Goal: Task Accomplishment & Management: Manage account settings

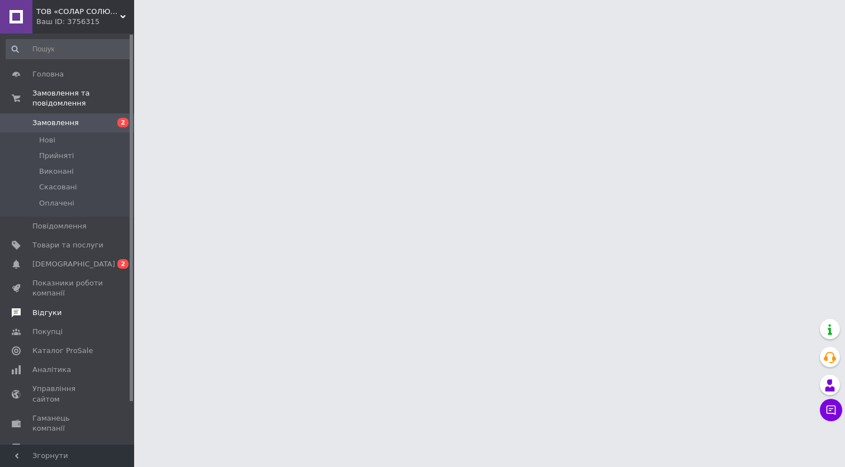
click at [60, 312] on span "Відгуки" at bounding box center [67, 313] width 71 height 10
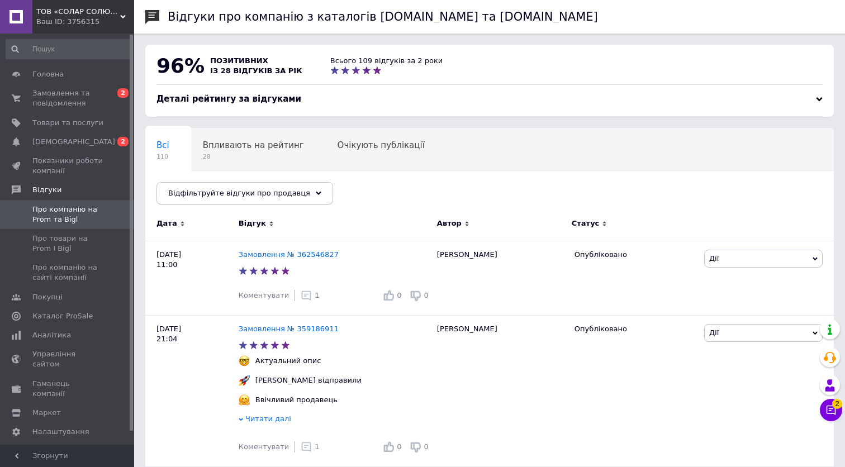
click at [302, 197] on div "Відфільтруйте відгуки про продавця" at bounding box center [244, 193] width 177 height 22
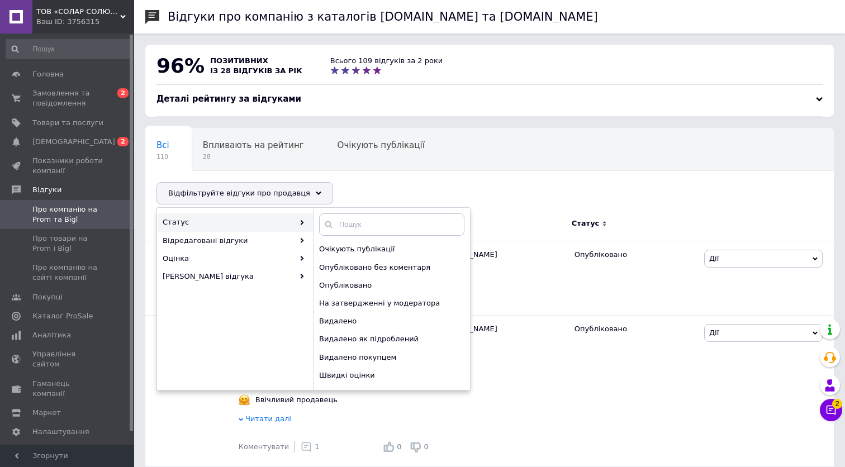
click at [394, 181] on div "Всі 110 Впливають на рейтинг 28 Очікують публікації 0 Опубліковані без комен...…" at bounding box center [489, 172] width 688 height 92
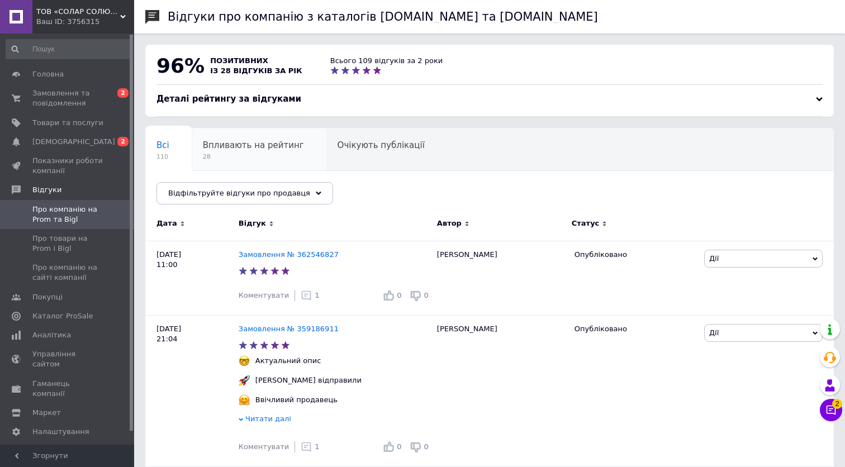
click at [262, 151] on div "Впливають на рейтинг 28" at bounding box center [259, 150] width 135 height 42
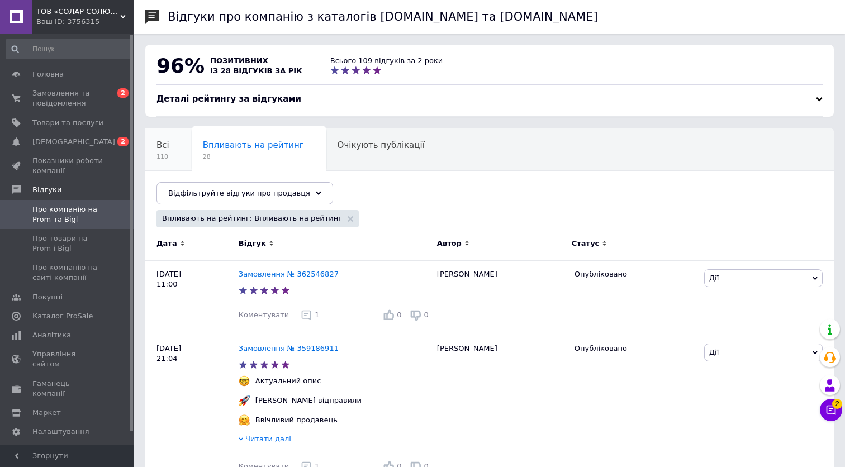
click at [166, 149] on span "Всі" at bounding box center [162, 145] width 13 height 10
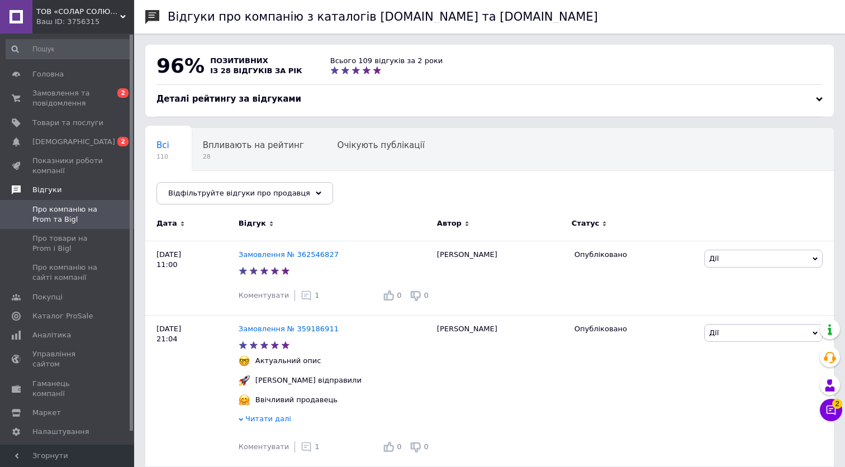
click at [66, 189] on span "Відгуки" at bounding box center [83, 190] width 102 height 10
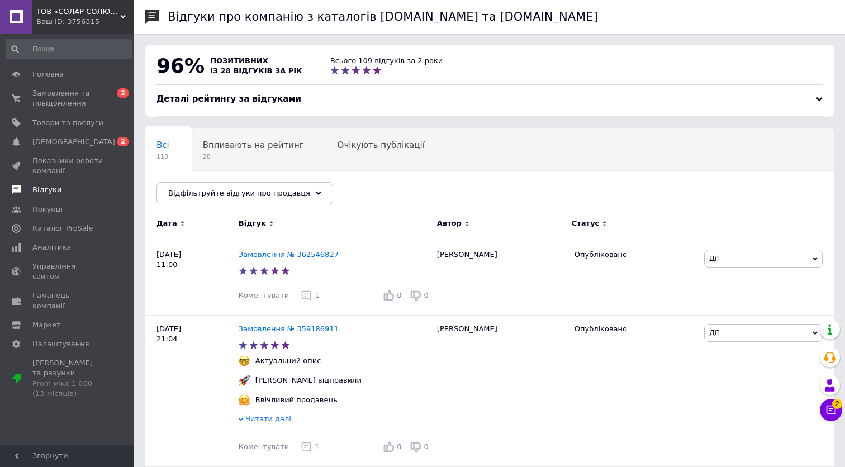
click at [66, 189] on span "Відгуки" at bounding box center [67, 190] width 71 height 10
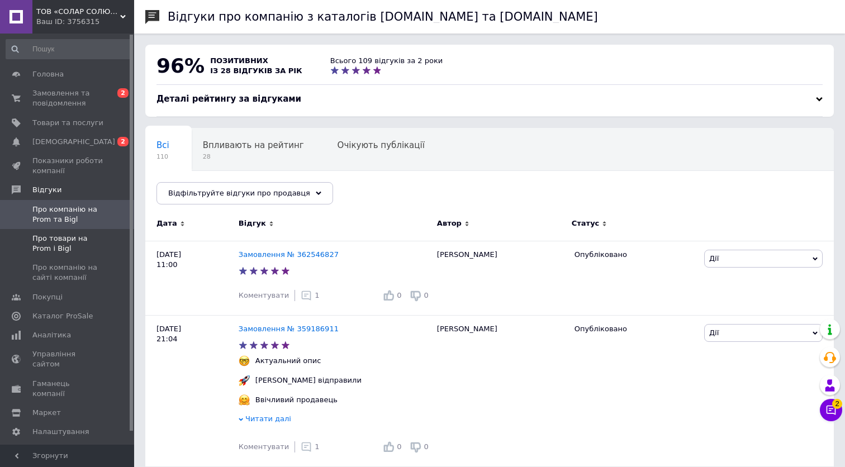
click at [75, 234] on span "Про товари на Prom і Bigl" at bounding box center [67, 244] width 71 height 20
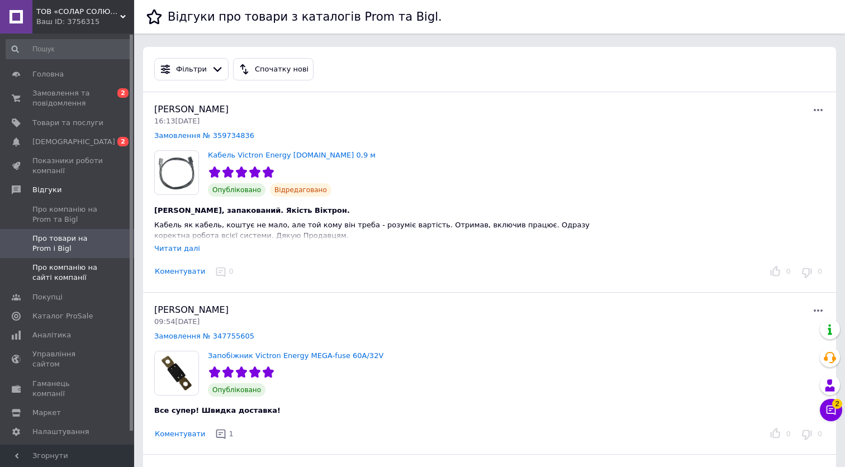
click at [85, 274] on span "Про компанію на сайті компанії" at bounding box center [67, 273] width 71 height 20
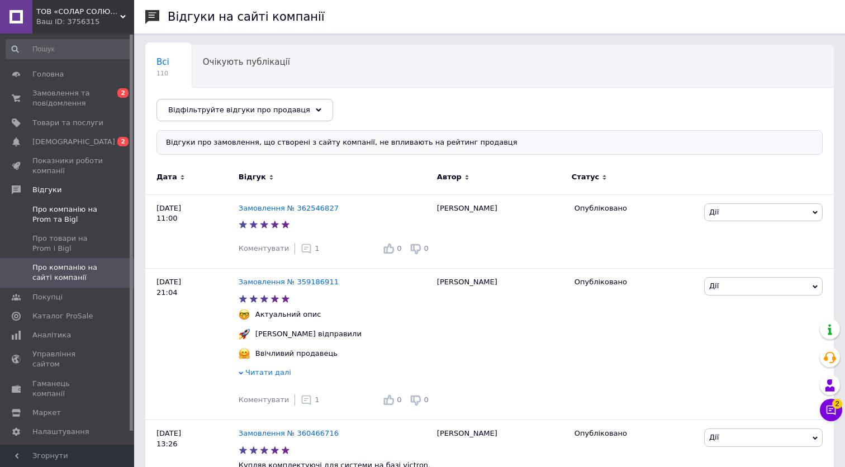
click at [62, 204] on span "Про компанію на Prom та Bigl" at bounding box center [67, 214] width 71 height 20
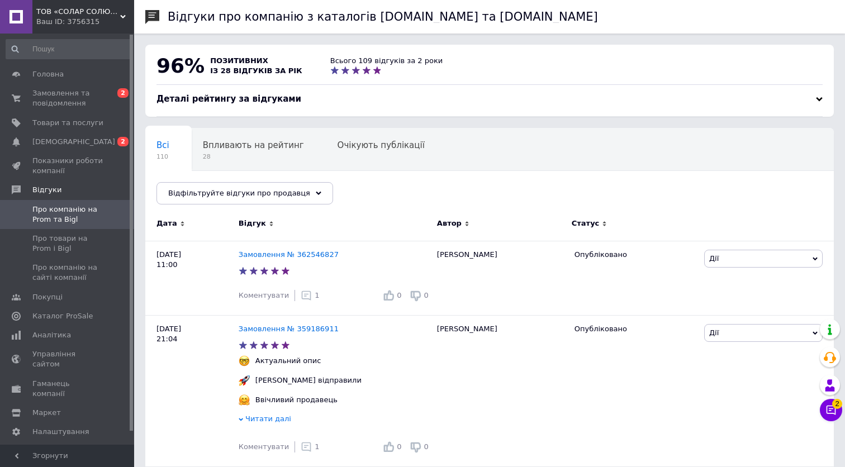
click at [180, 223] on icon at bounding box center [182, 223] width 5 height 5
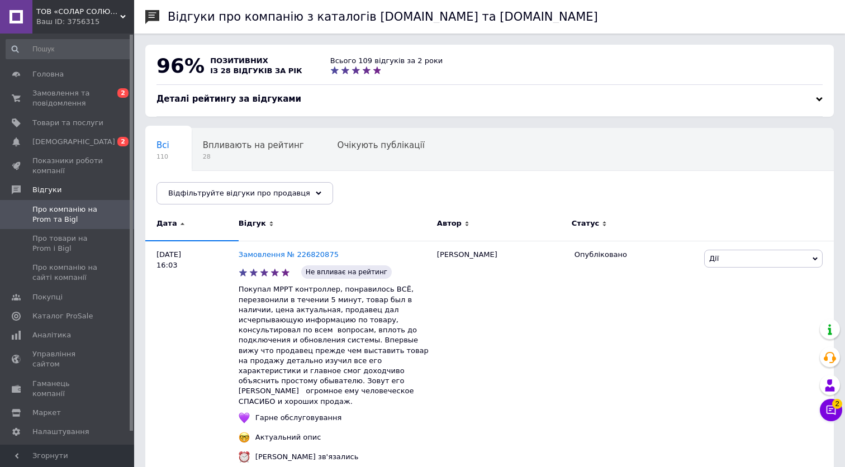
click at [177, 229] on div "Дата" at bounding box center [191, 225] width 93 height 31
click at [171, 227] on span "Дата" at bounding box center [166, 223] width 21 height 10
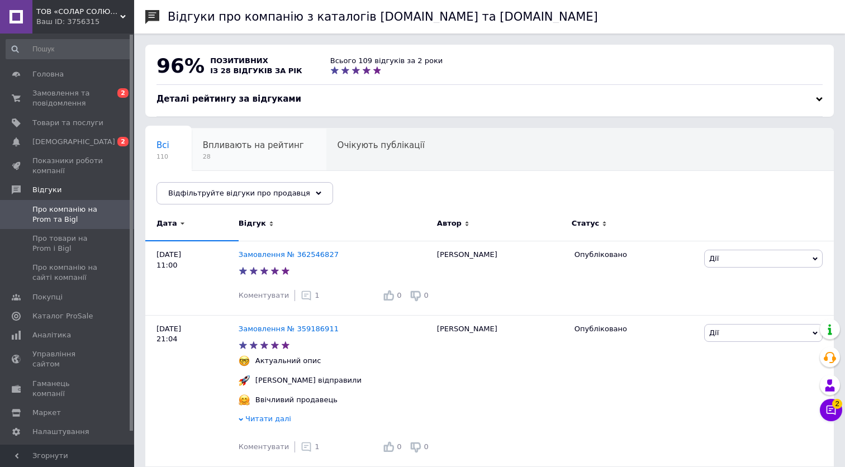
click at [265, 154] on span "28" at bounding box center [253, 157] width 101 height 8
